Goal: Information Seeking & Learning: Learn about a topic

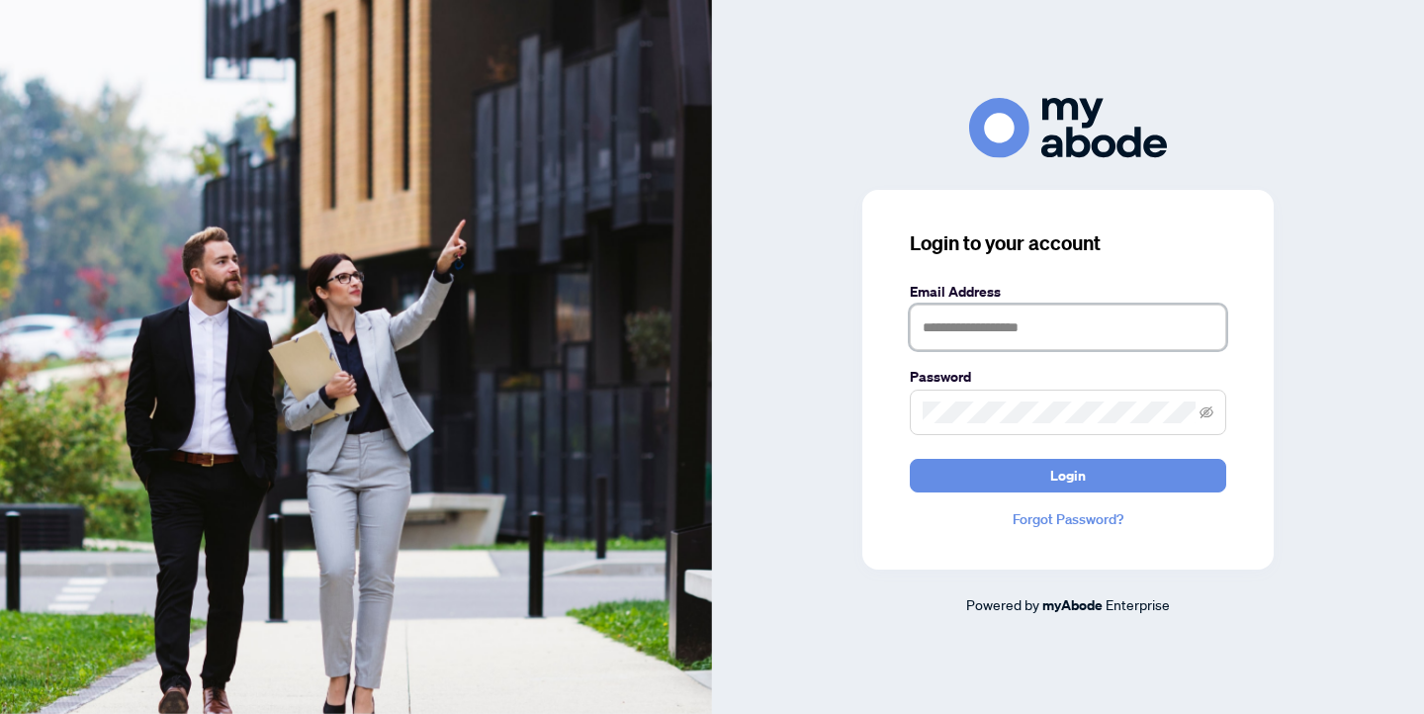
click at [1049, 330] on input "text" at bounding box center [1068, 327] width 316 height 45
type input "**********"
click at [910, 459] on button "Login" at bounding box center [1068, 476] width 316 height 34
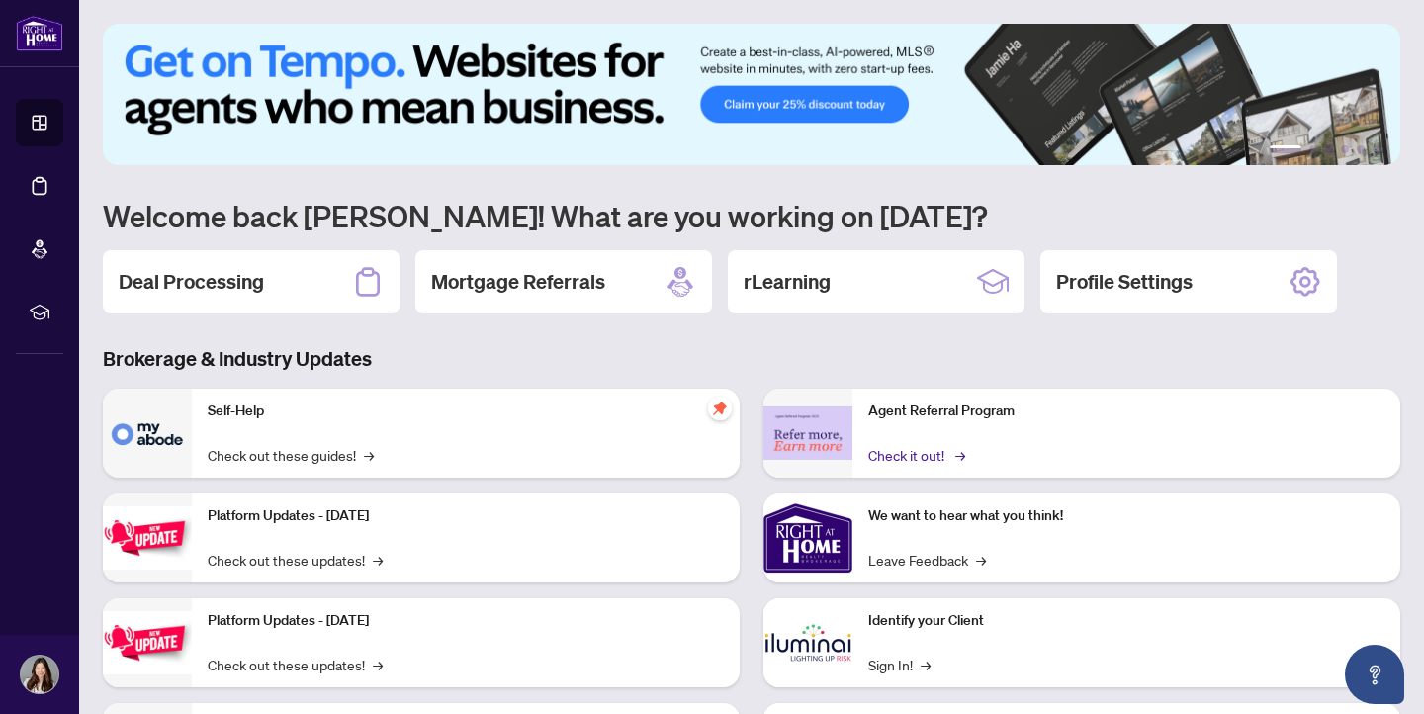
click at [893, 459] on link "Check it out! →" at bounding box center [915, 455] width 94 height 22
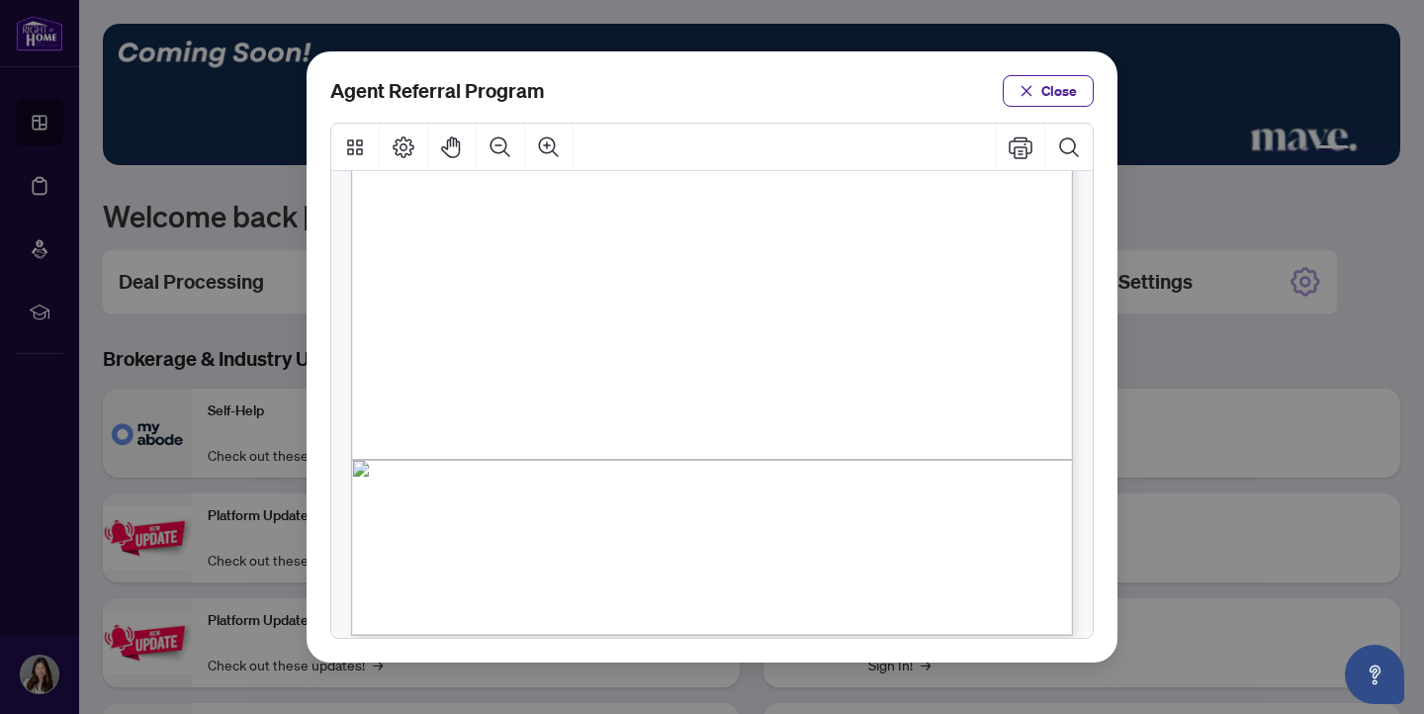
scroll to position [506, 0]
click at [1068, 92] on span "Close" at bounding box center [1059, 91] width 36 height 32
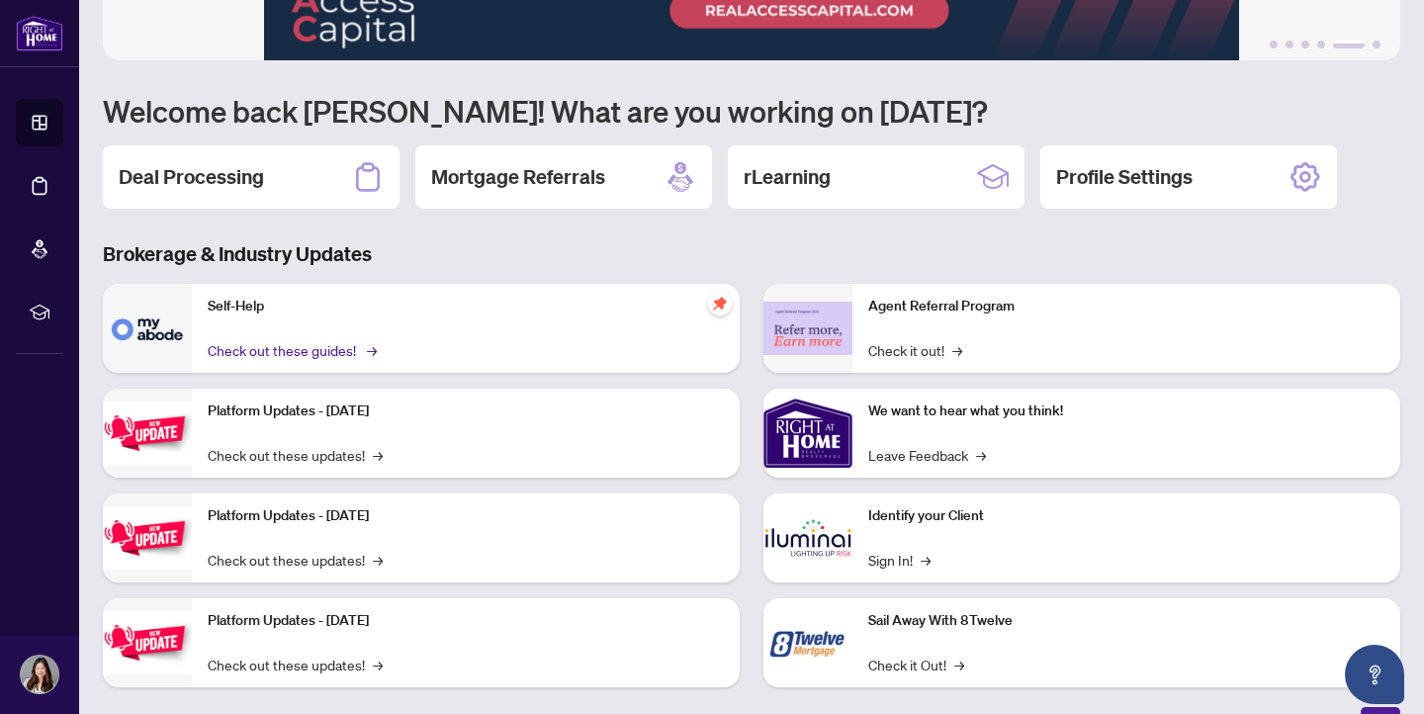
scroll to position [131, 0]
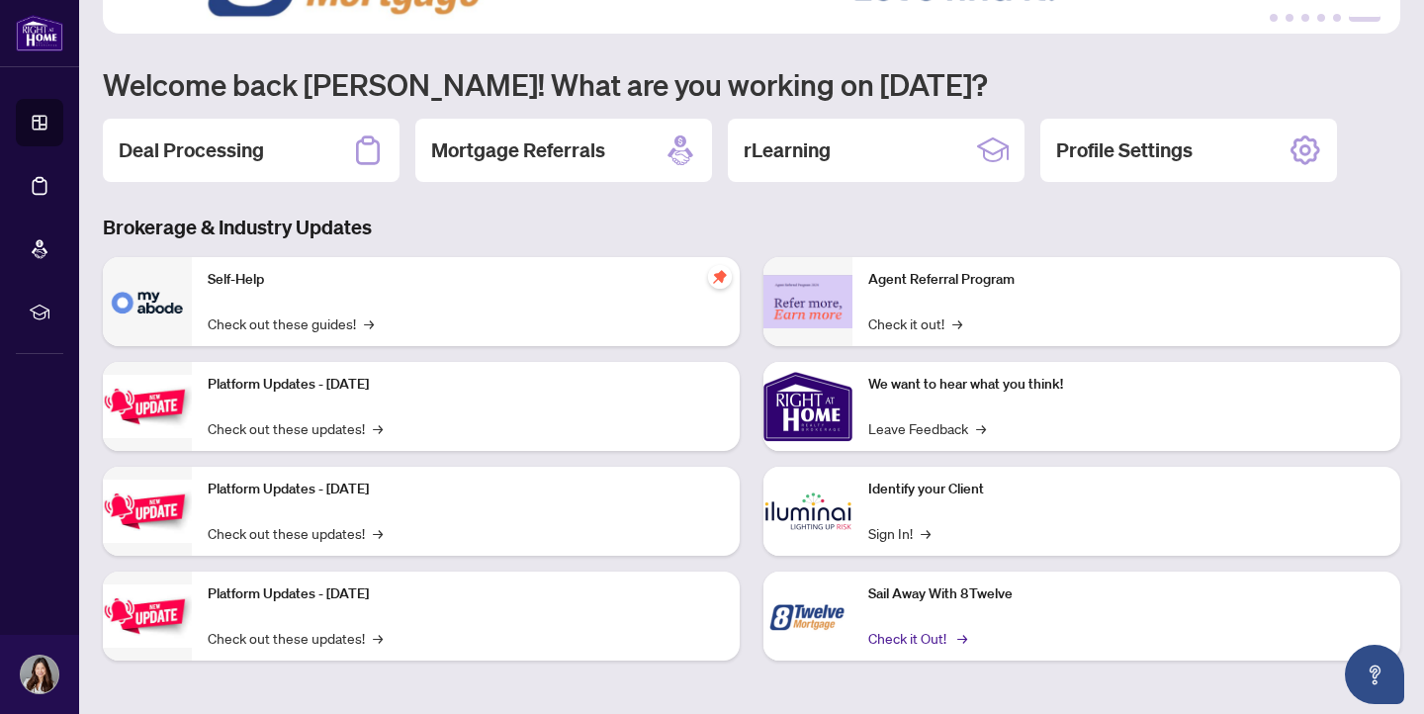
click at [928, 634] on link "Check it Out! →" at bounding box center [916, 638] width 96 height 22
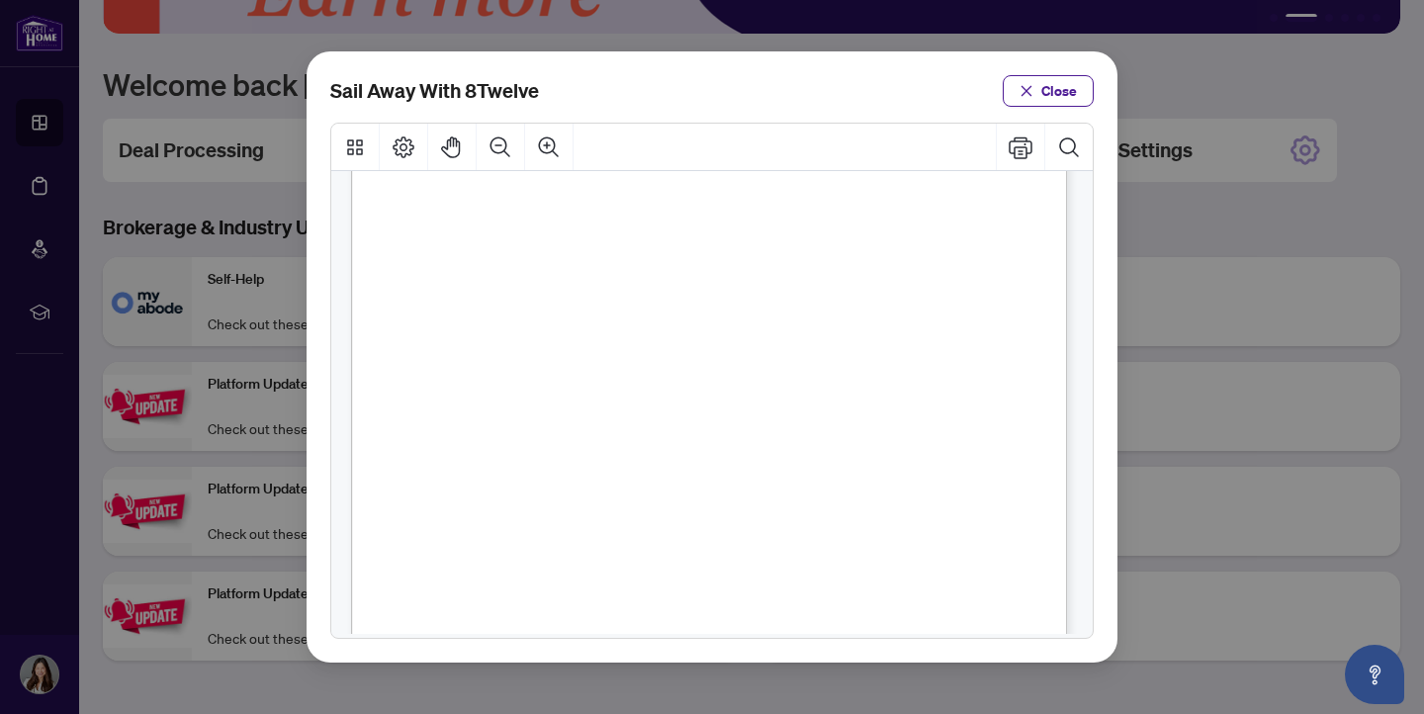
scroll to position [266, 0]
click at [1072, 85] on span "Close" at bounding box center [1059, 91] width 36 height 32
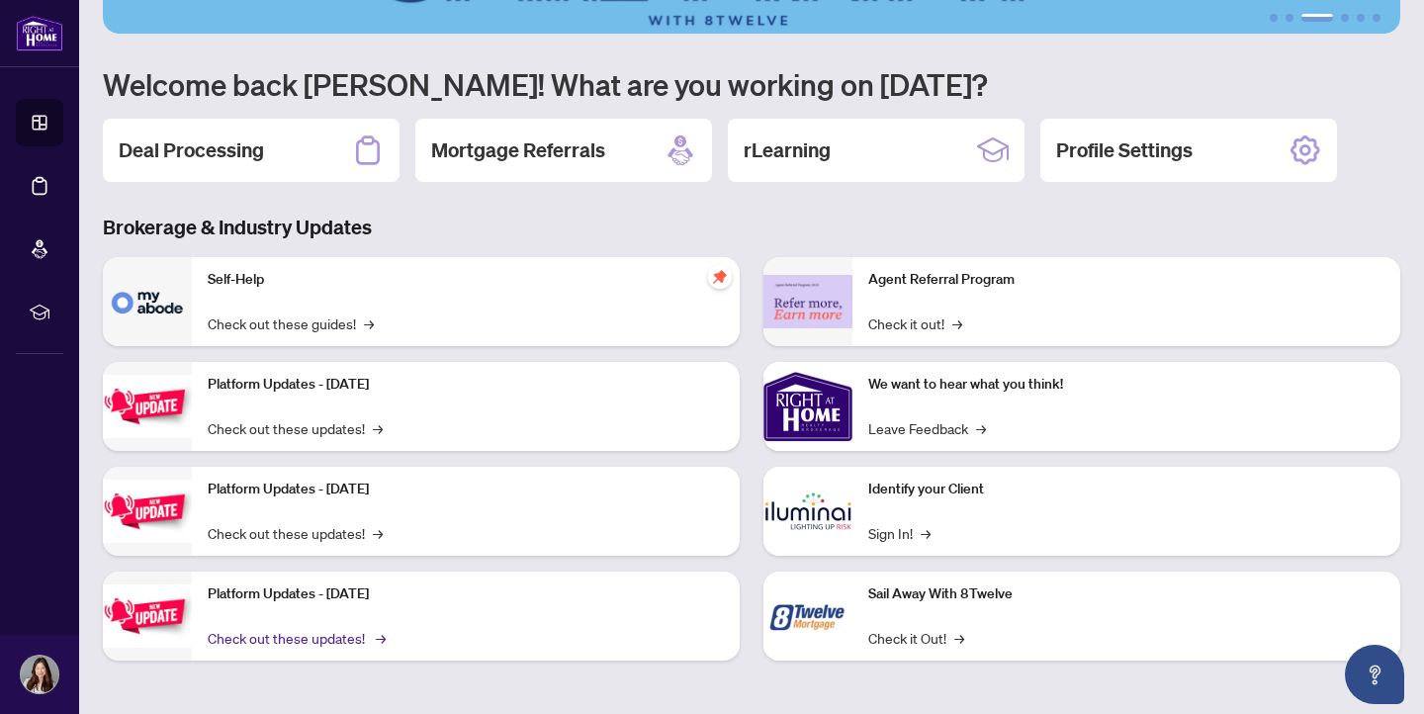
click at [270, 643] on link "Check out these updates! →" at bounding box center [295, 638] width 175 height 22
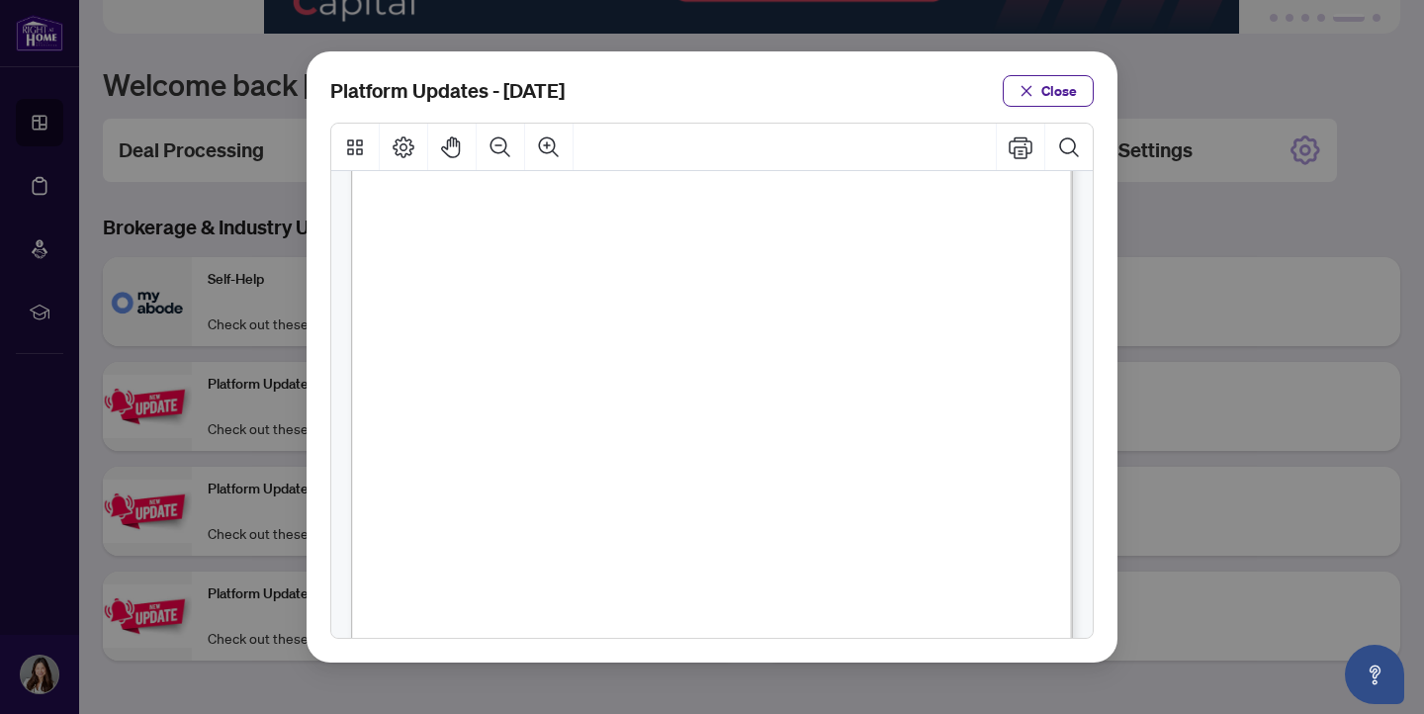
scroll to position [246, 0]
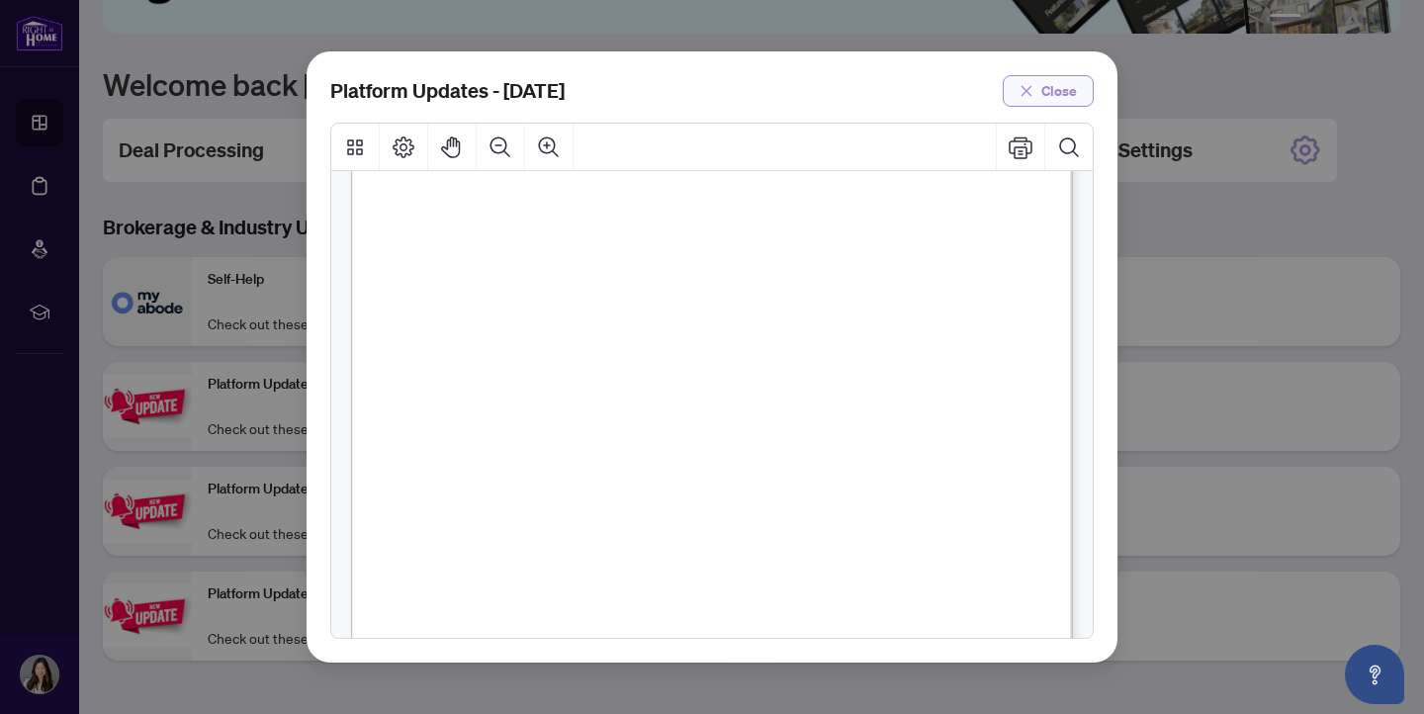
click at [1085, 79] on button "Close" at bounding box center [1048, 91] width 91 height 32
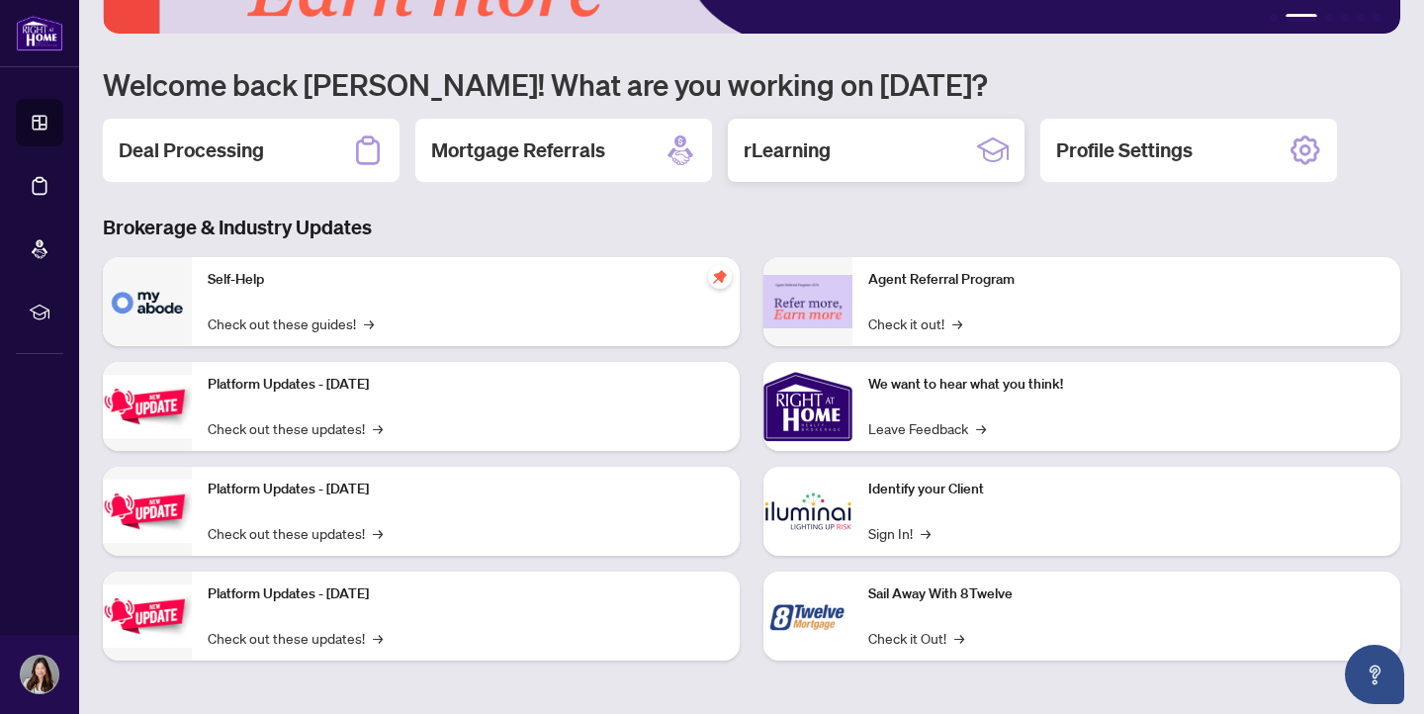
click at [864, 147] on div "rLearning" at bounding box center [876, 150] width 297 height 63
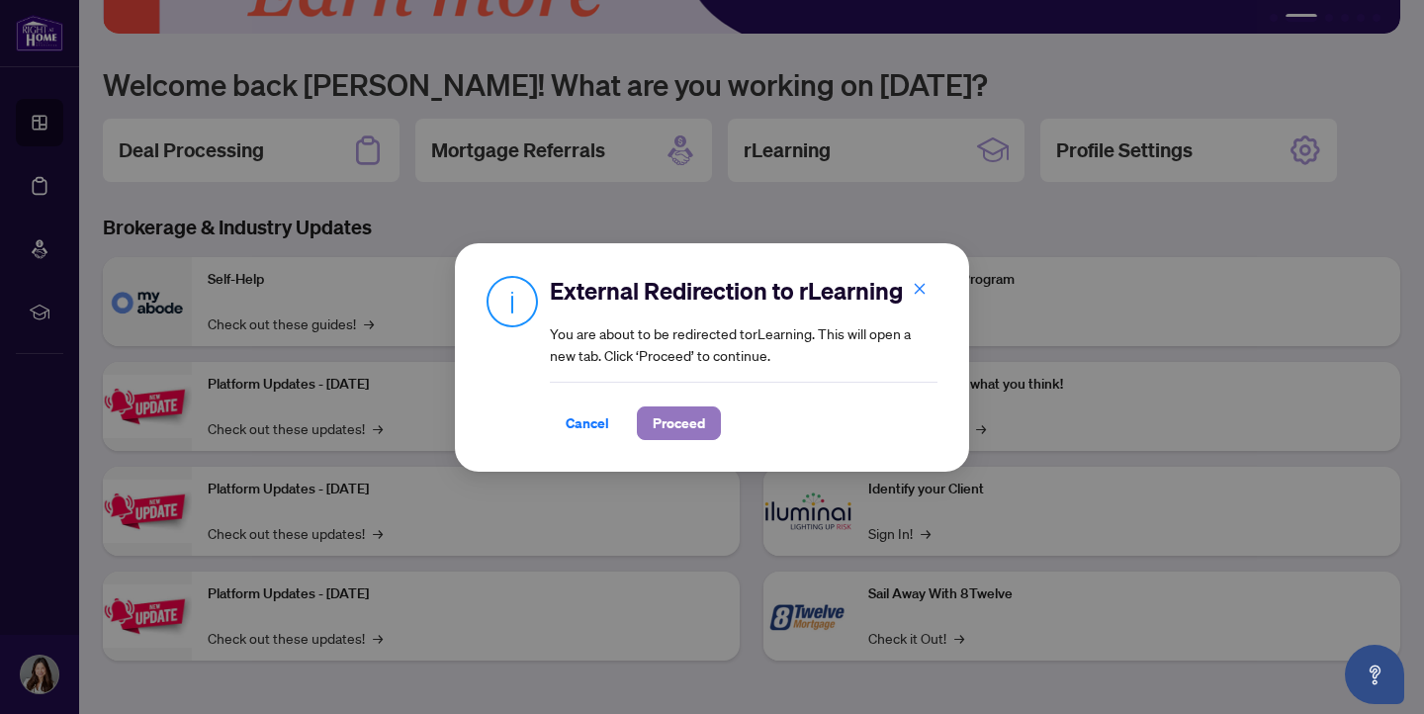
click at [675, 433] on span "Proceed" at bounding box center [679, 423] width 52 height 32
